Goal: Information Seeking & Learning: Learn about a topic

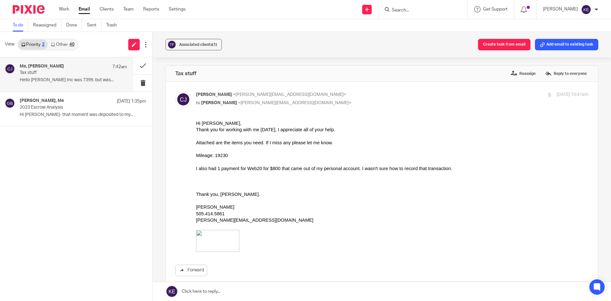
scroll to position [159, 0]
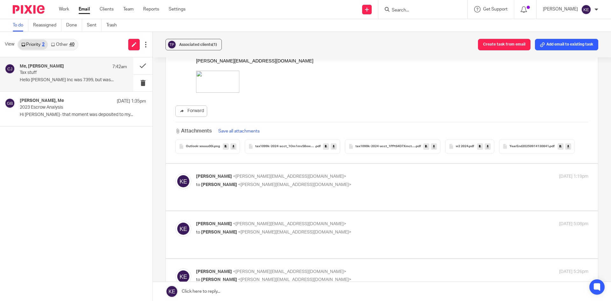
click at [83, 8] on link "Email" at bounding box center [84, 9] width 11 height 6
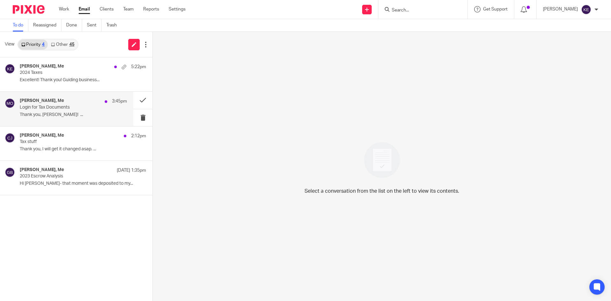
click at [58, 106] on p "Login for Tax Documents" at bounding box center [63, 107] width 86 height 5
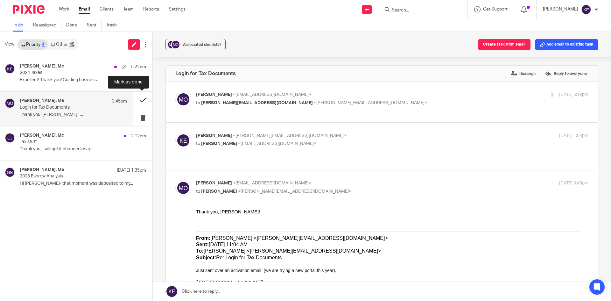
click at [142, 96] on button at bounding box center [142, 100] width 19 height 17
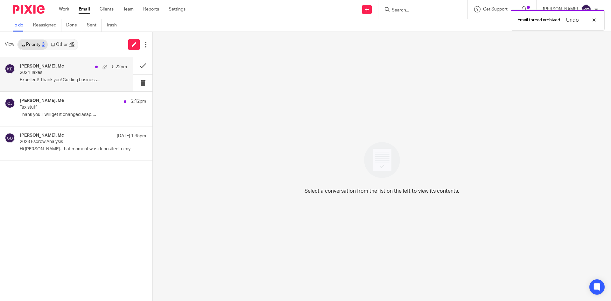
click at [69, 73] on p "2024 Taxes" at bounding box center [63, 72] width 86 height 5
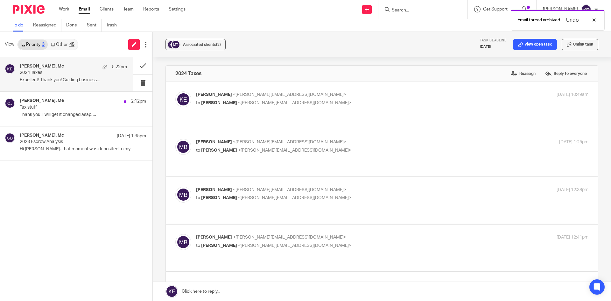
click at [67, 38] on div "View Priority 3 Other 45" at bounding box center [76, 44] width 153 height 25
click at [70, 44] on div "45" at bounding box center [71, 44] width 5 height 4
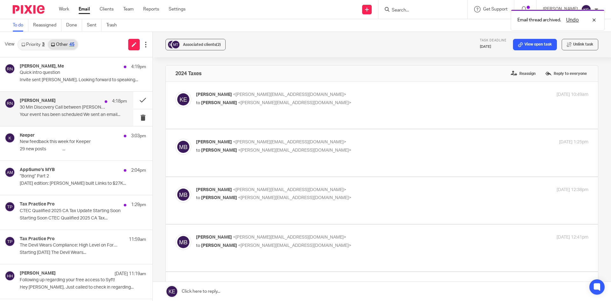
click at [68, 111] on div "Robert Nunez 4:18pm 30 Min Discovery Call between Robert Nunez and Kimberly Eri…" at bounding box center [73, 108] width 107 height 21
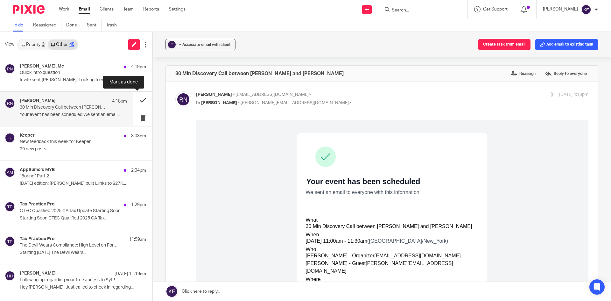
click at [136, 99] on button at bounding box center [142, 100] width 19 height 17
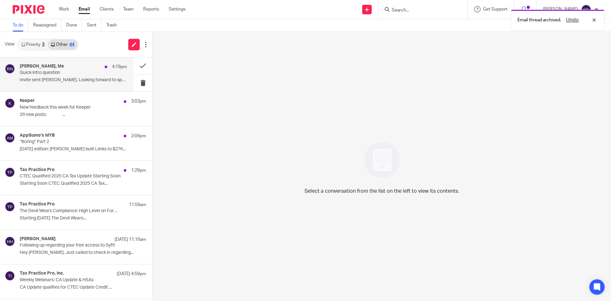
click at [91, 78] on p "Invite sent Kim. Looking forward to speaking..." at bounding box center [73, 79] width 107 height 5
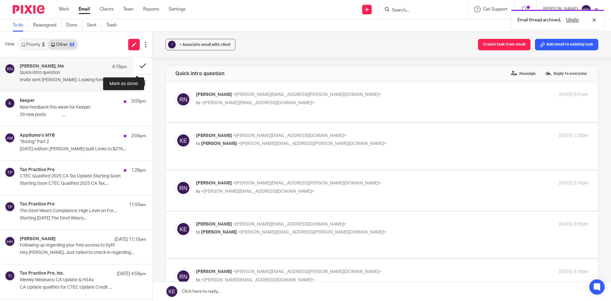
click at [137, 64] on button at bounding box center [142, 65] width 19 height 17
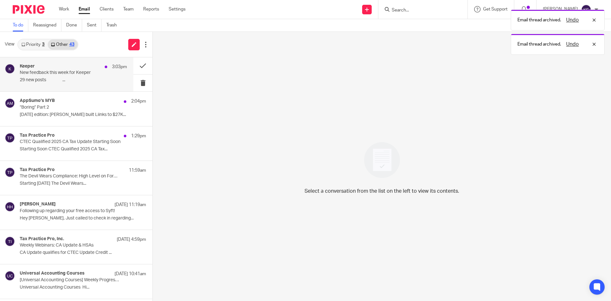
click at [73, 79] on p "29 new posts ‌ ‌ ‌ ‌ ‌ ‌ ‌ ‌ ‌ ‌ ‌ ‌ ‌ ‌ ‌ ‌ ‌..." at bounding box center [73, 79] width 107 height 5
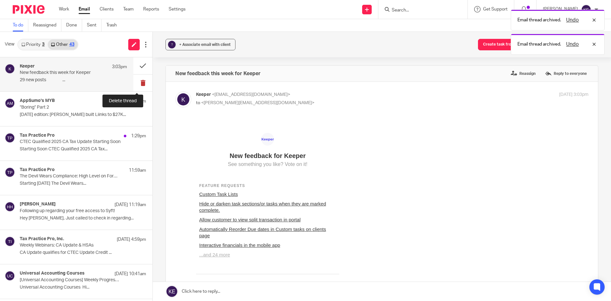
click at [135, 82] on button at bounding box center [142, 83] width 19 height 17
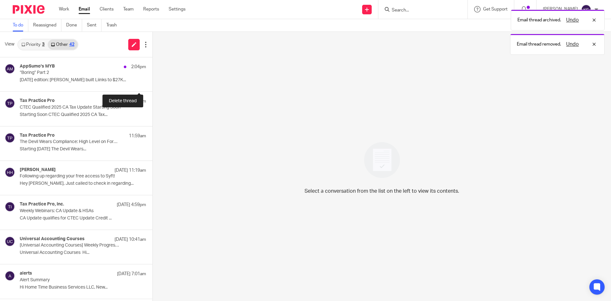
click at [153, 82] on button at bounding box center [155, 83] width 5 height 17
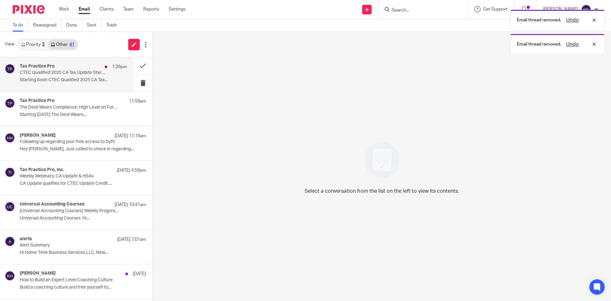
click at [111, 79] on p "Starting Soon CTEC Qualified 2025 CA Tax..." at bounding box center [73, 79] width 107 height 5
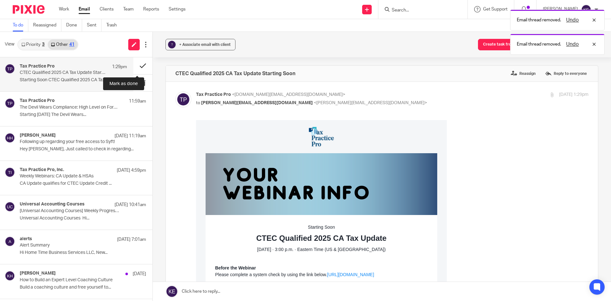
click at [139, 63] on button at bounding box center [142, 65] width 19 height 17
